Goal: Transaction & Acquisition: Purchase product/service

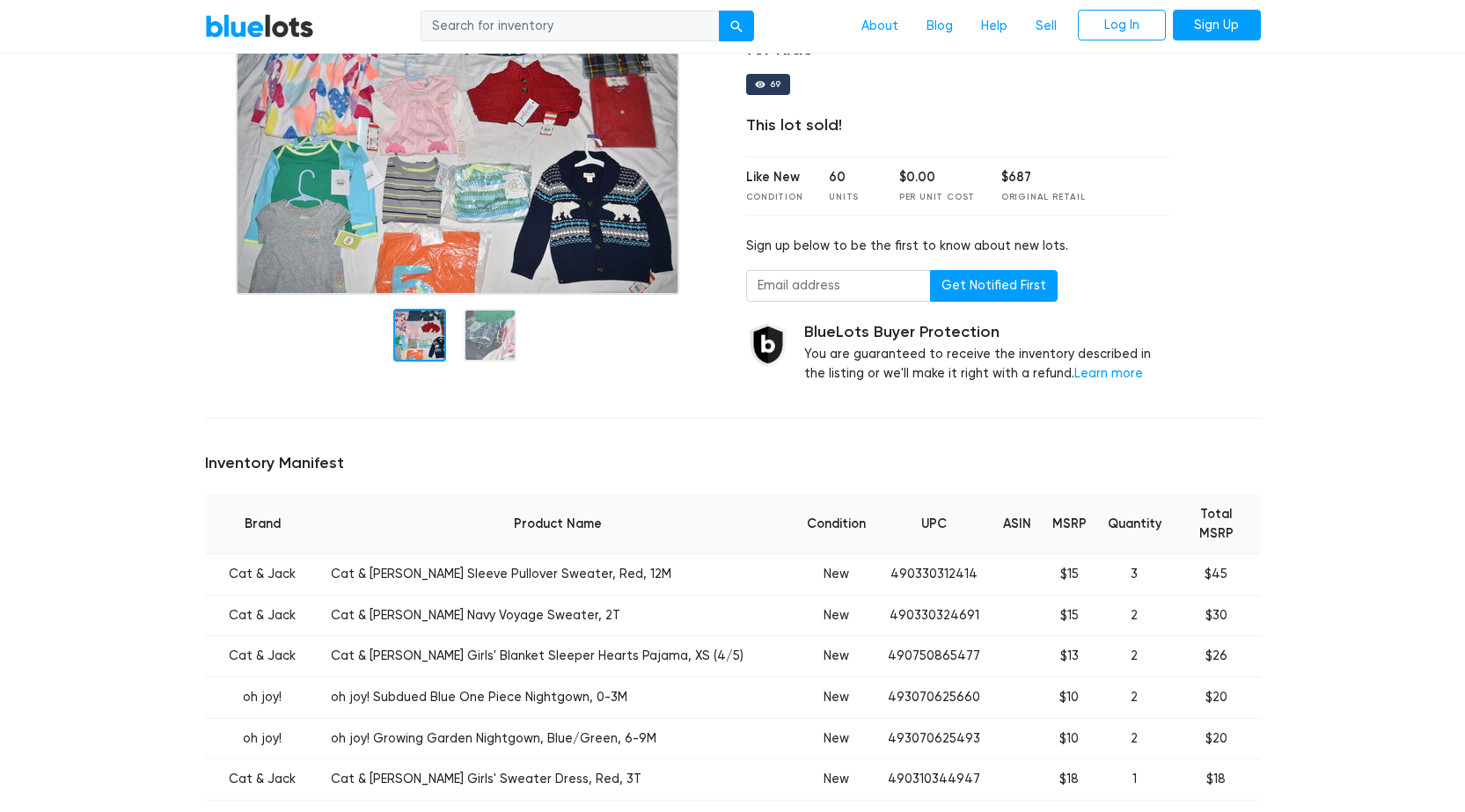
scroll to position [264, 0]
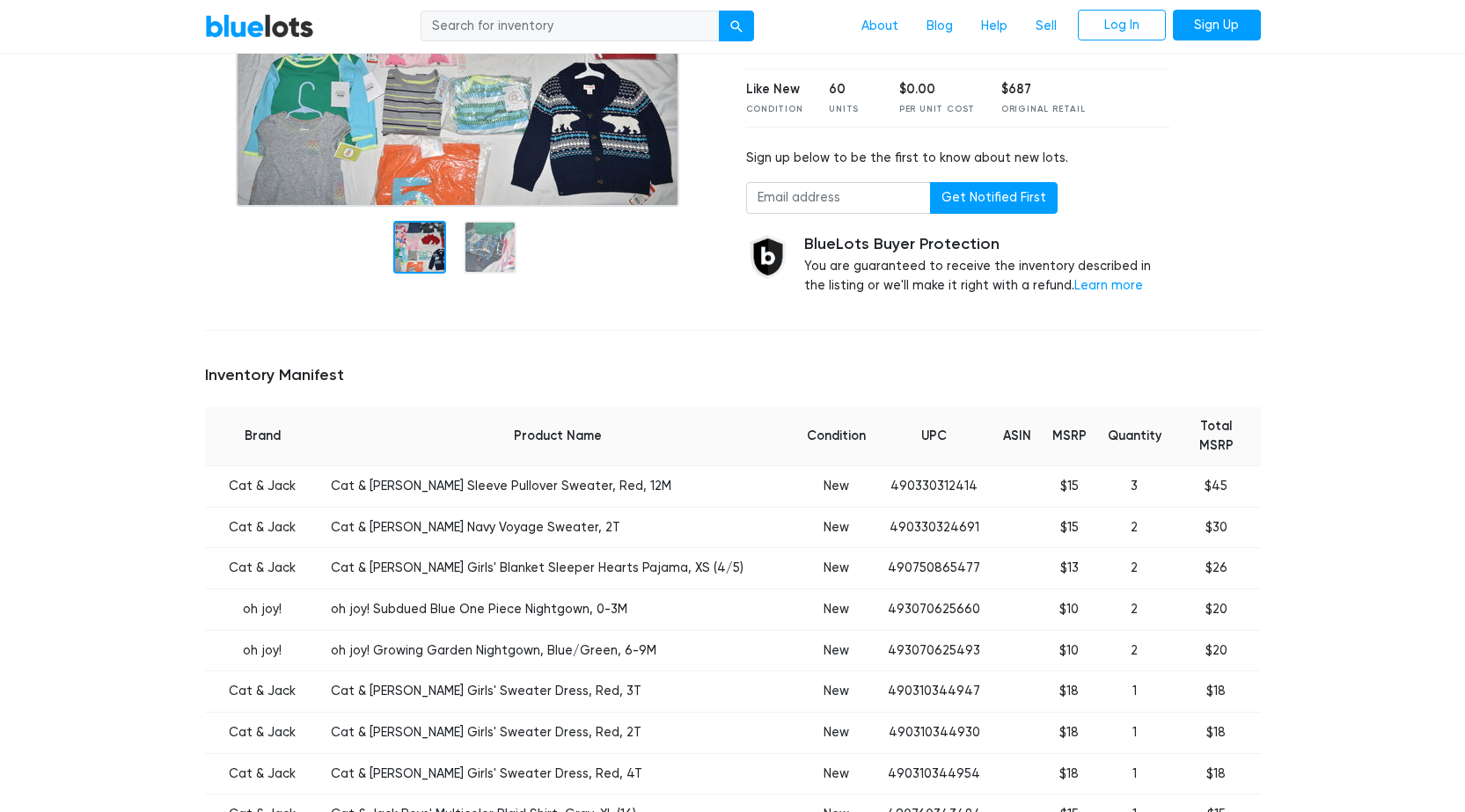
click at [609, 605] on td "oh joy! Subdued Blue One Piece Nightgown, 0-3M" at bounding box center [558, 610] width 476 height 41
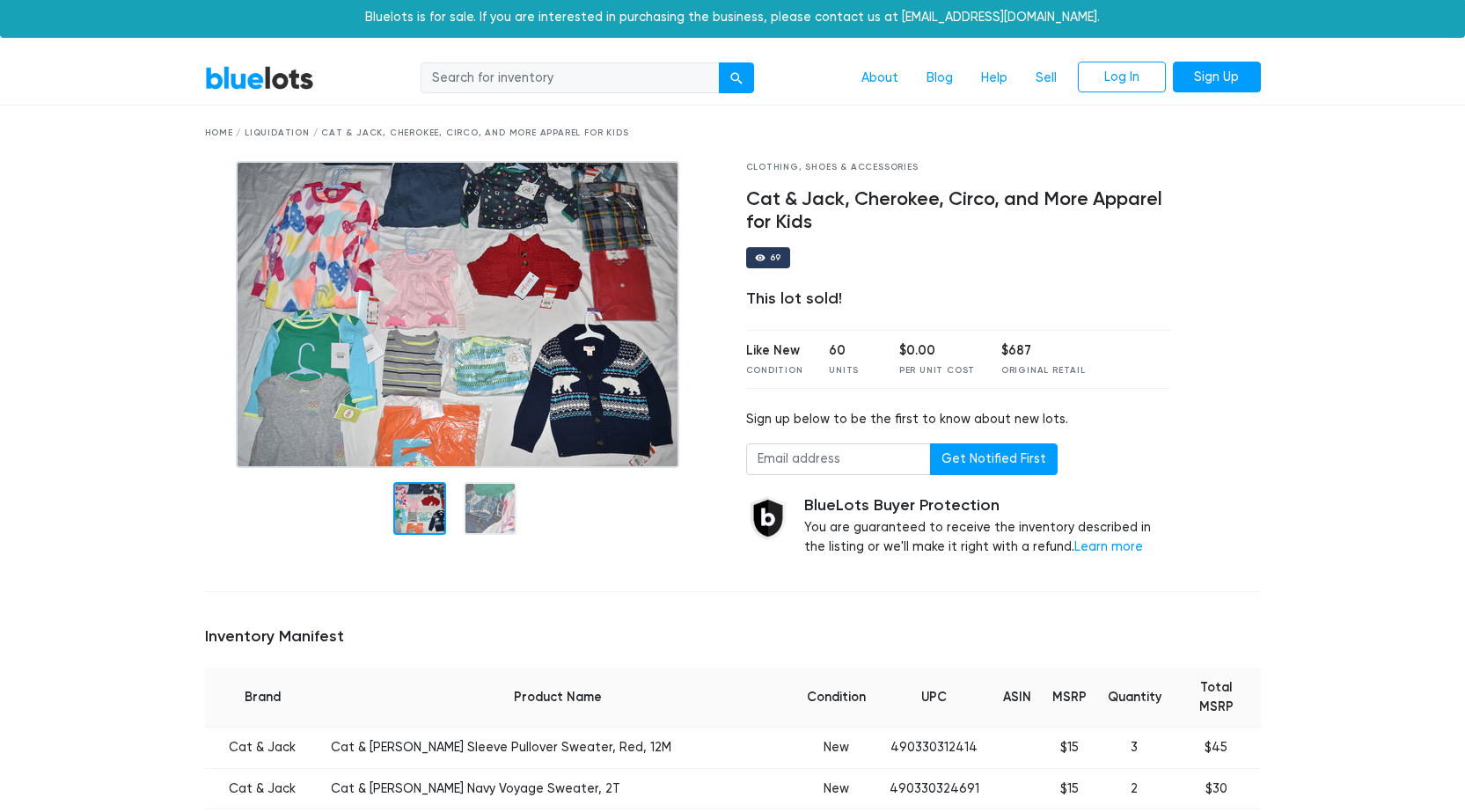
scroll to position [0, 0]
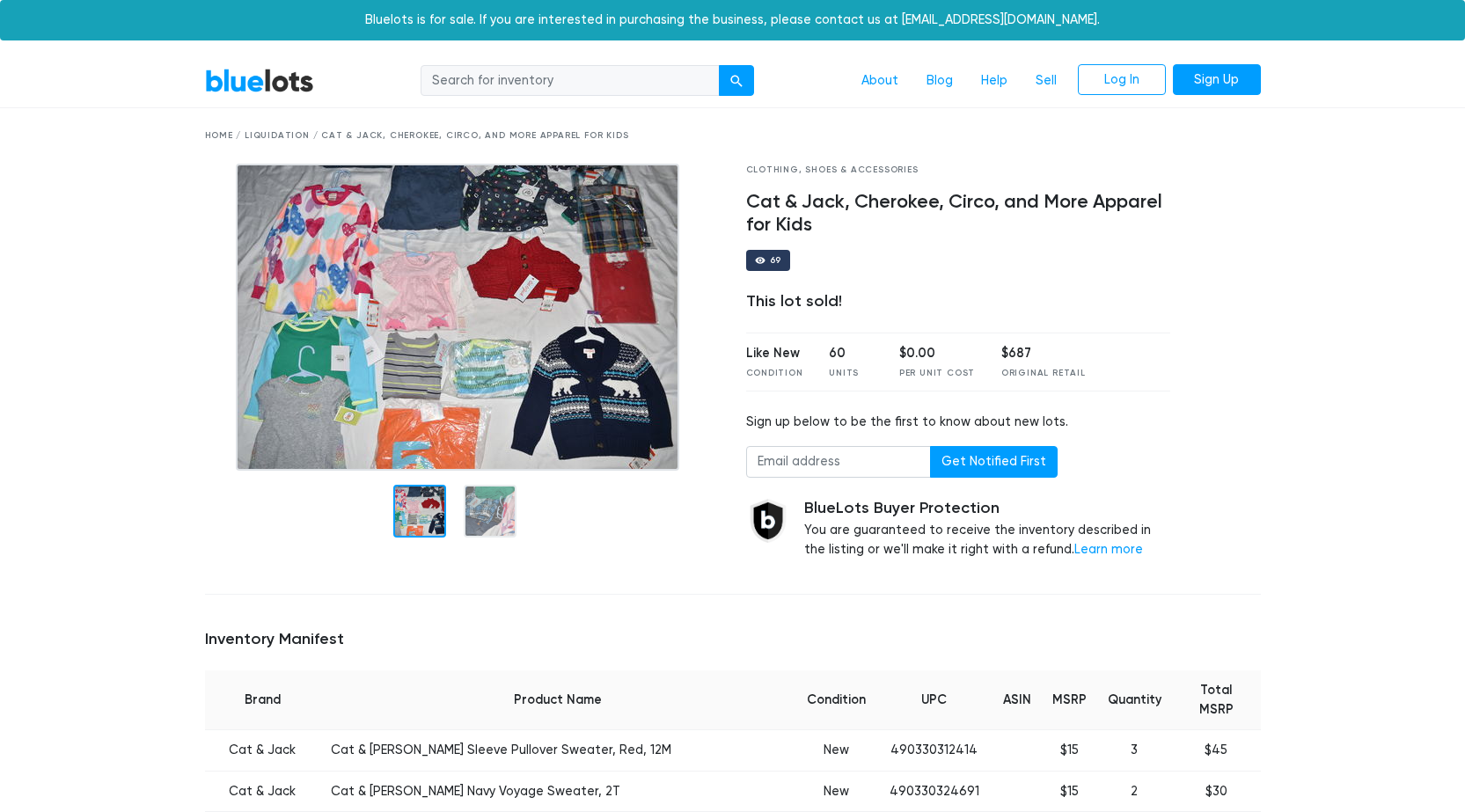
click at [564, 365] on img at bounding box center [458, 317] width 444 height 307
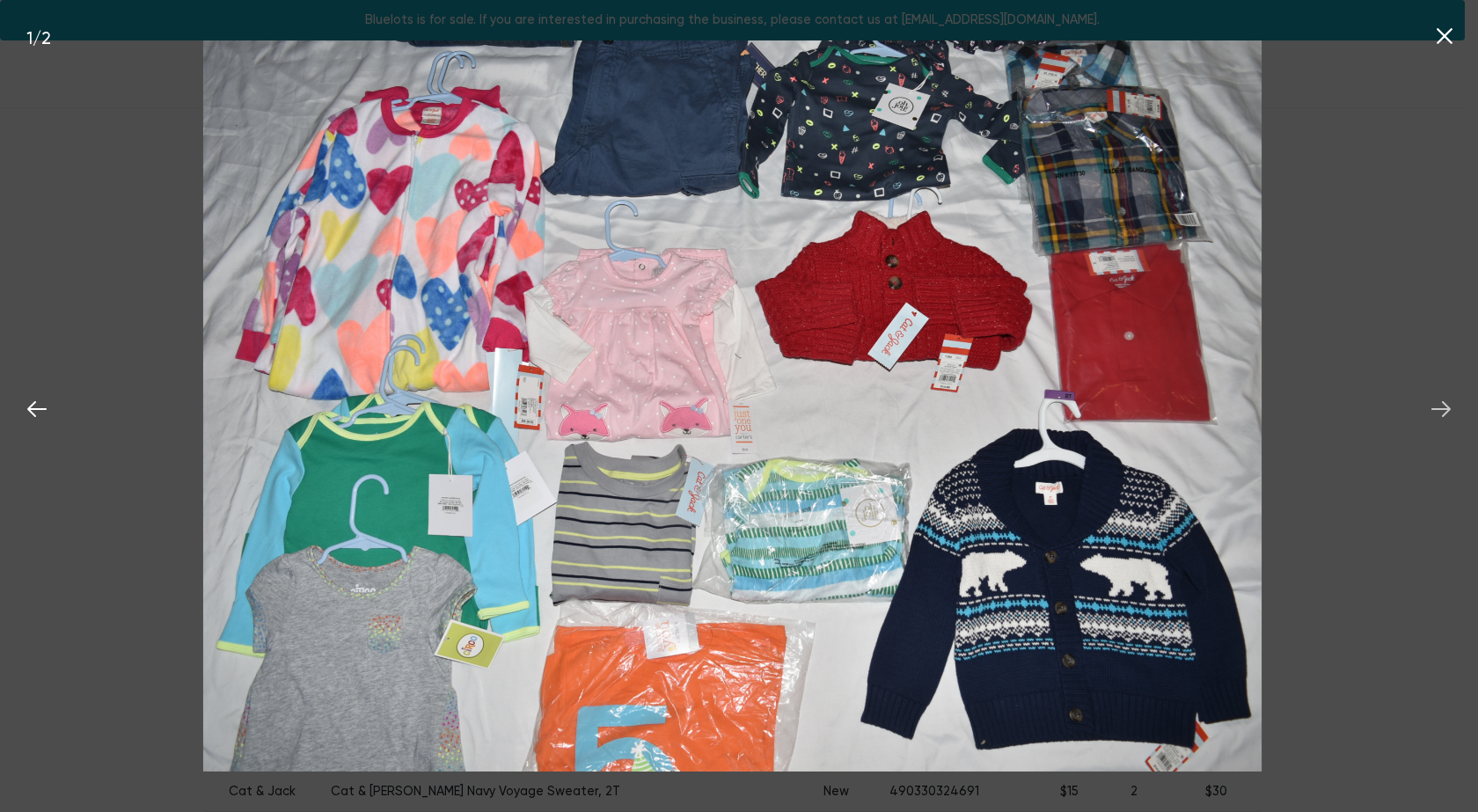
click at [1444, 408] on icon at bounding box center [1441, 409] width 26 height 26
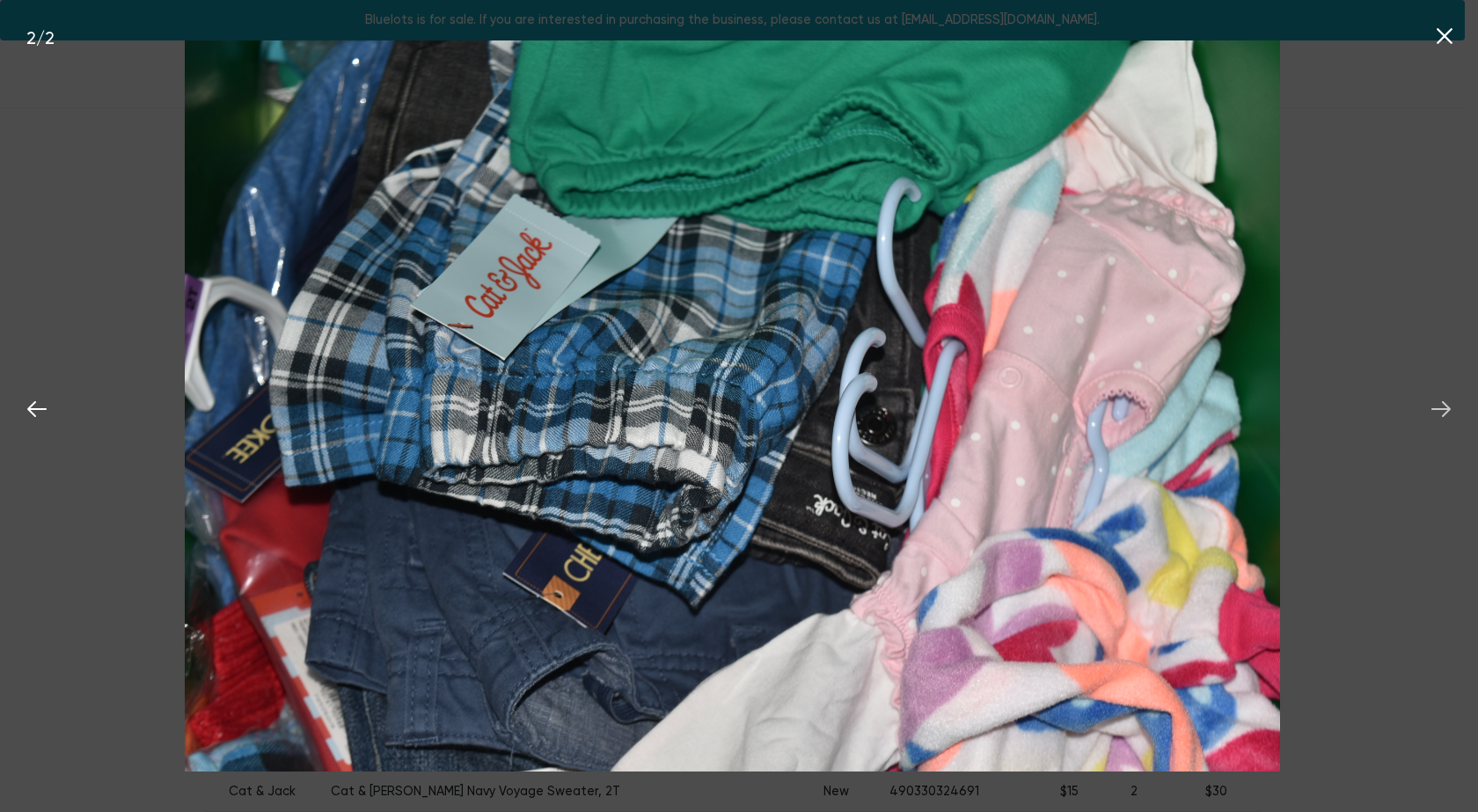
click at [1444, 408] on icon at bounding box center [1441, 409] width 26 height 26
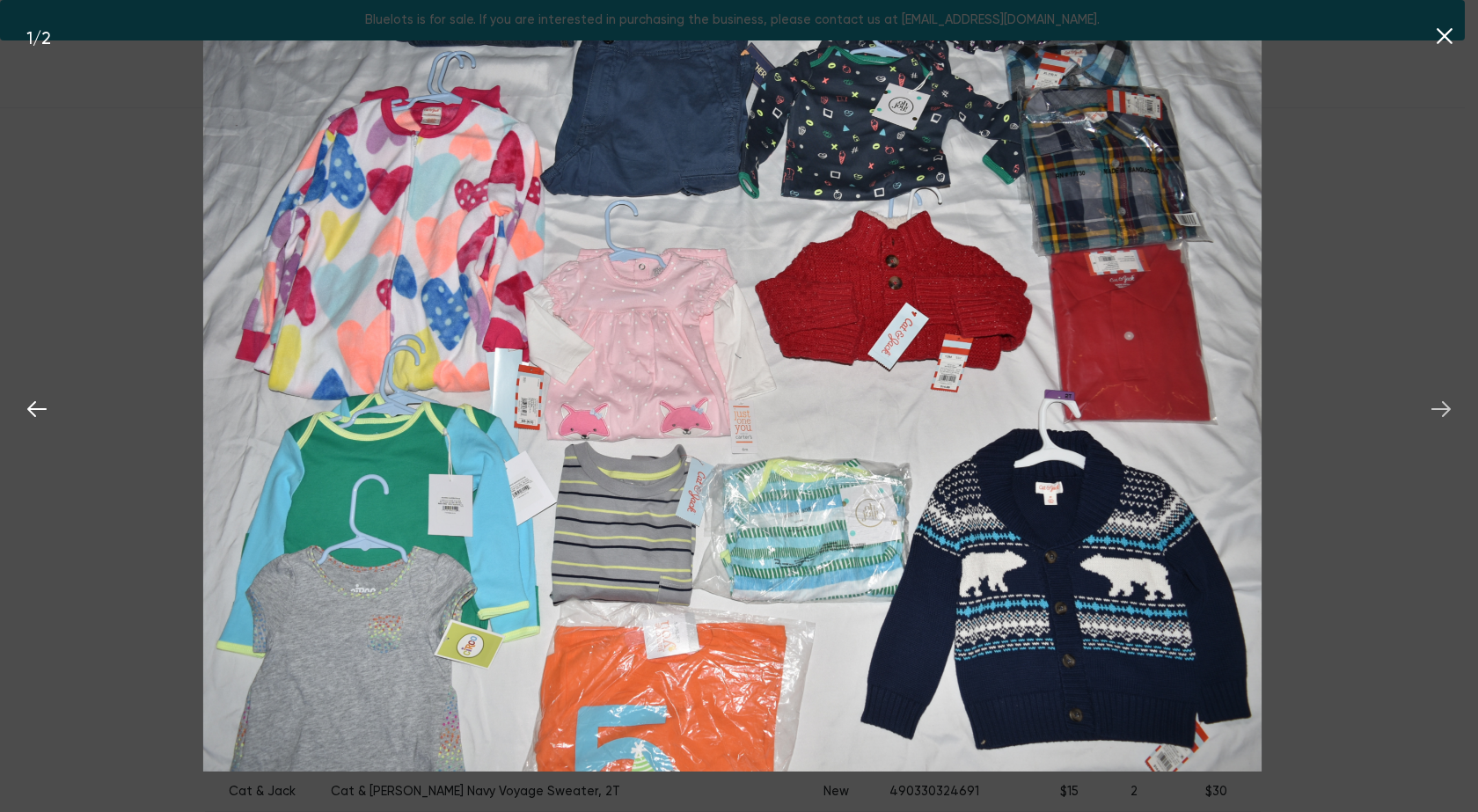
click at [1444, 407] on icon at bounding box center [1441, 409] width 26 height 26
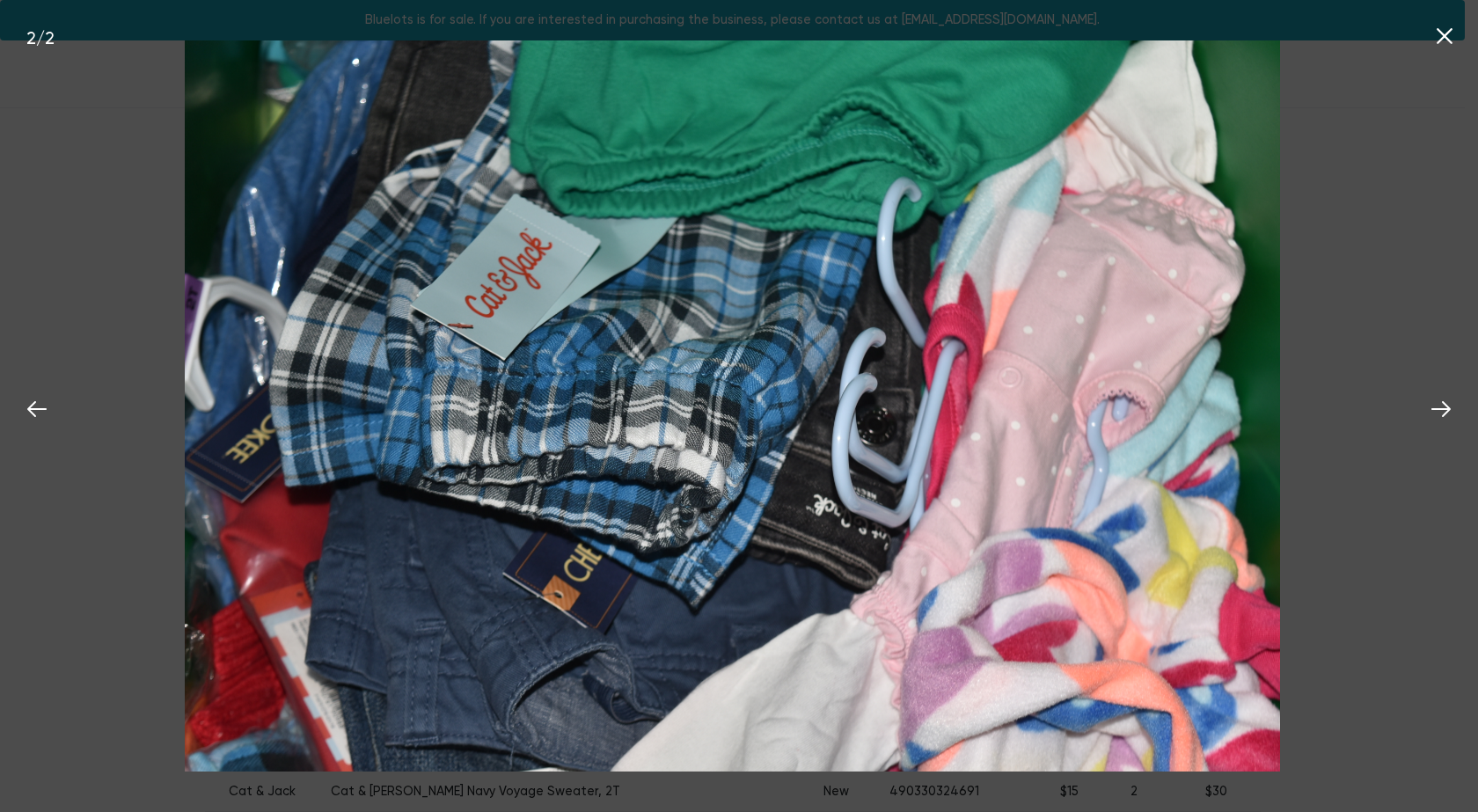
click at [1426, 45] on button at bounding box center [1445, 33] width 39 height 39
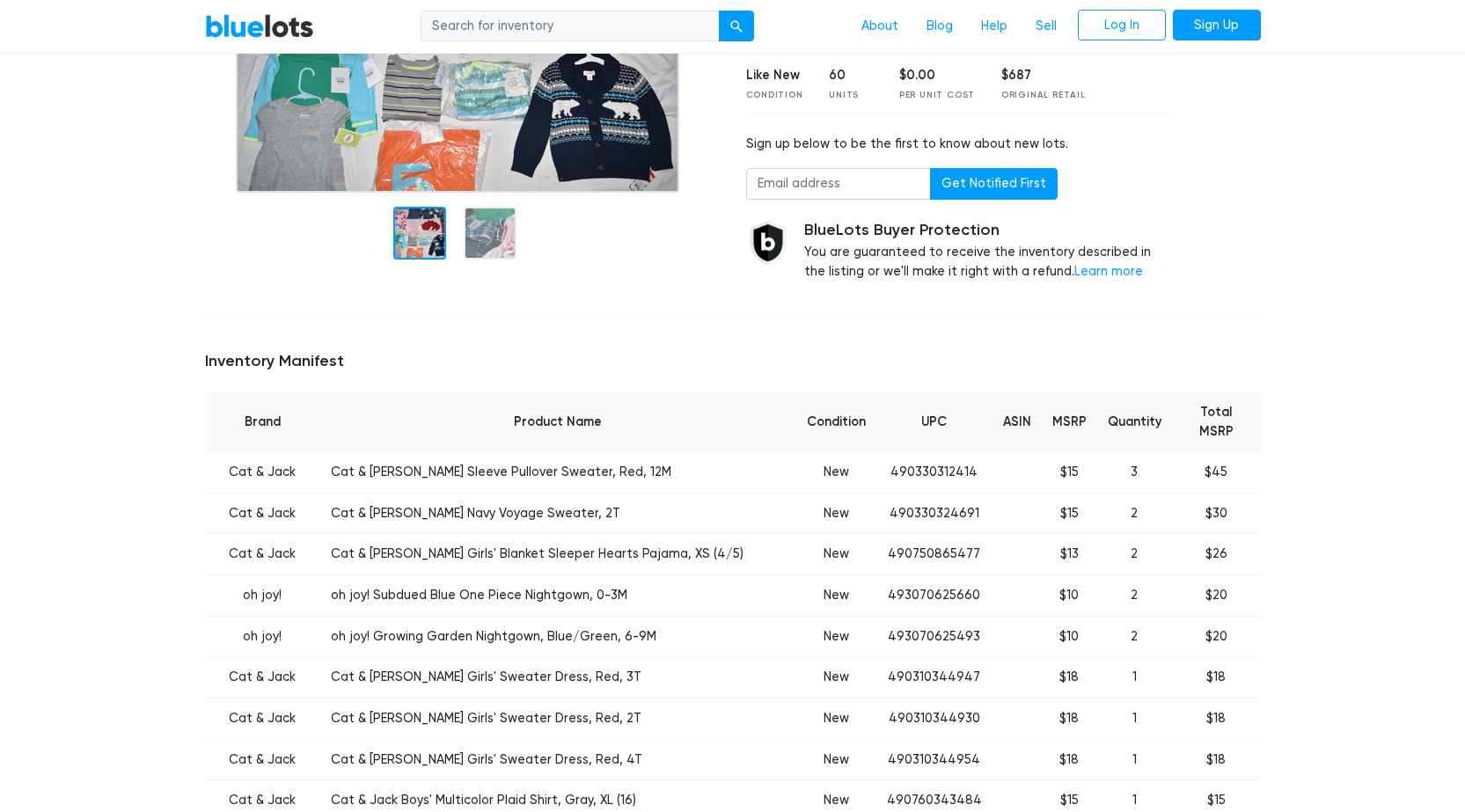
scroll to position [176, 0]
